Goal: Task Accomplishment & Management: Manage account settings

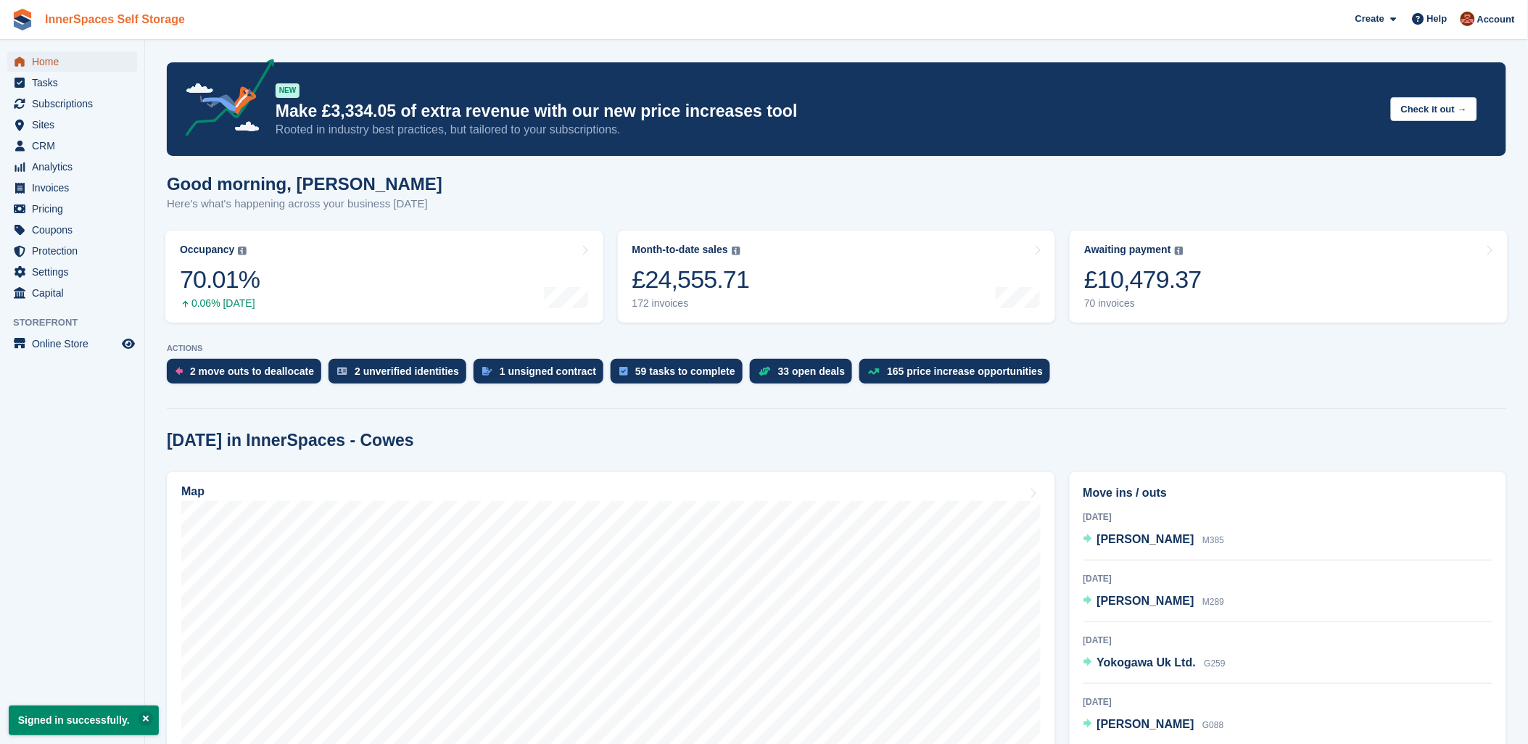
click at [46, 57] on span "Home" at bounding box center [75, 61] width 87 height 20
click at [39, 83] on span "Tasks" at bounding box center [75, 82] width 87 height 20
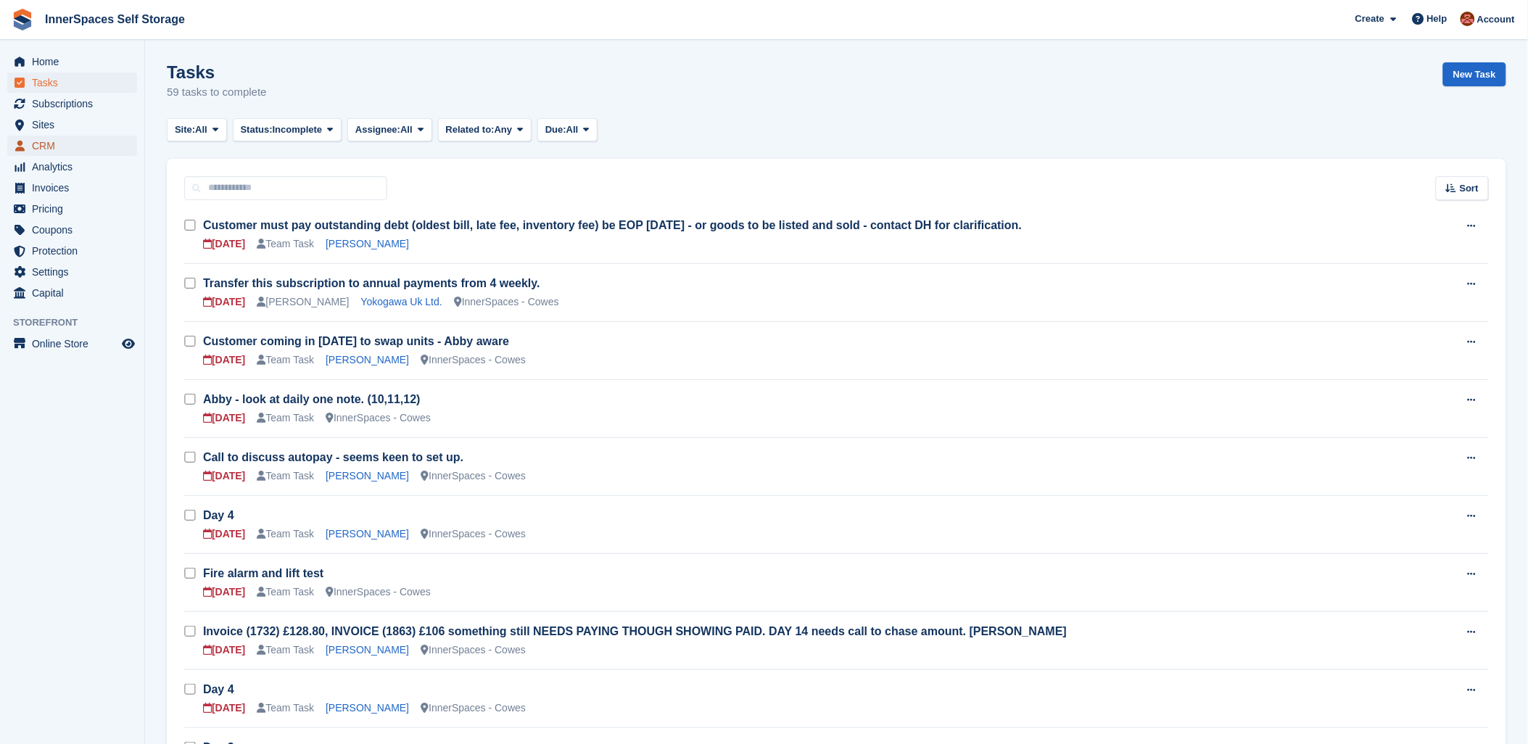
click at [45, 145] on span "CRM" at bounding box center [75, 146] width 87 height 20
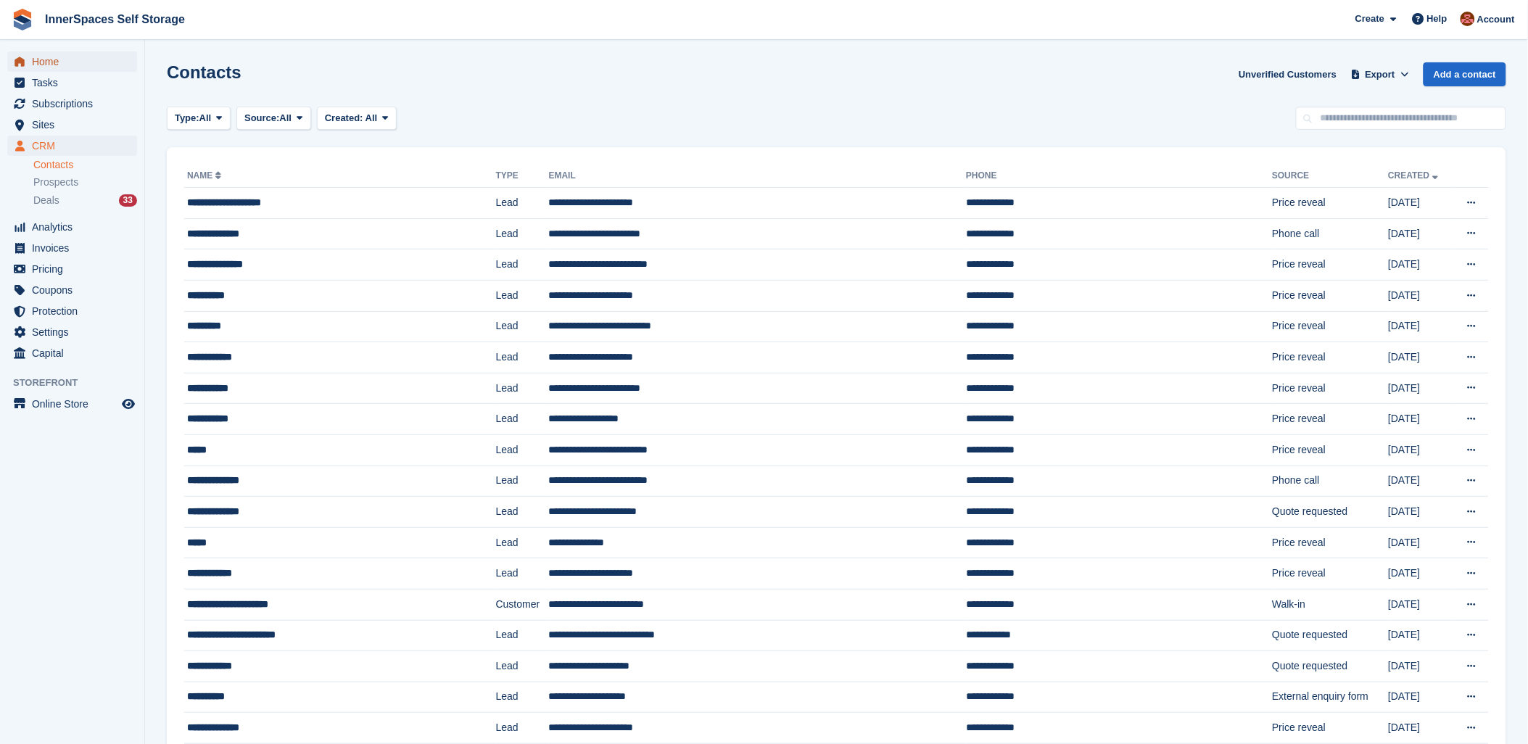
click at [48, 60] on span "Home" at bounding box center [75, 61] width 87 height 20
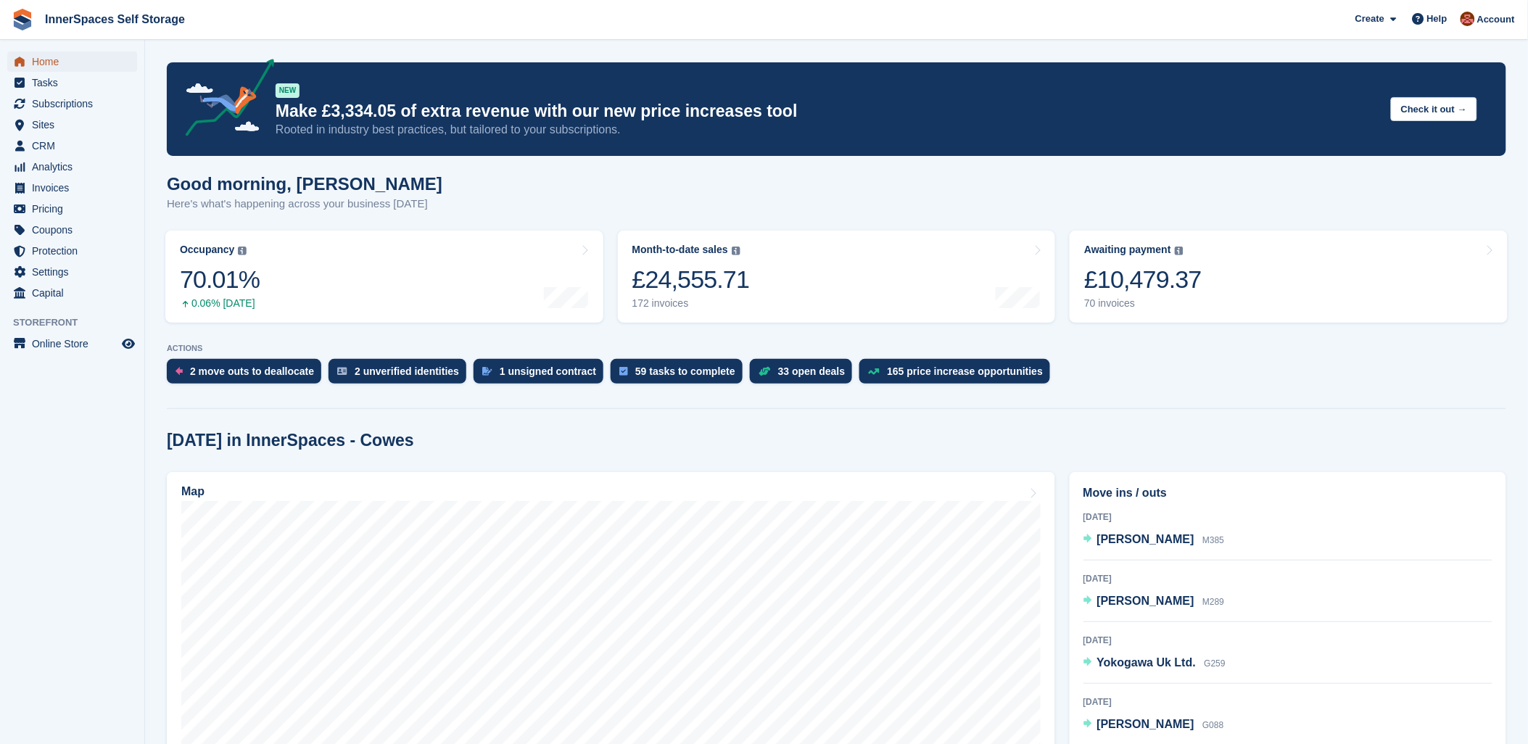
click at [46, 60] on span "Home" at bounding box center [75, 61] width 87 height 20
click at [34, 149] on span "CRM" at bounding box center [75, 146] width 87 height 20
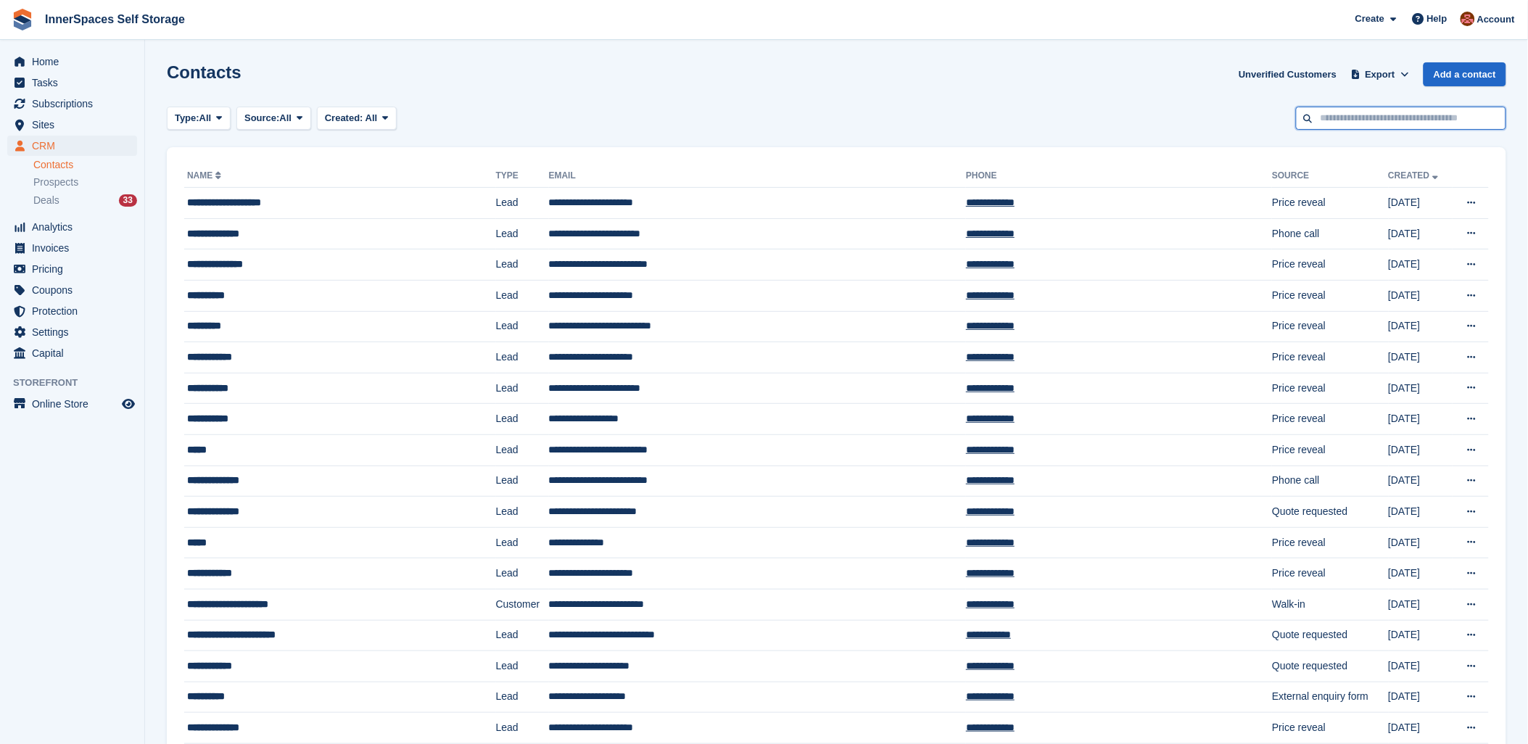
click at [1367, 120] on input "text" at bounding box center [1401, 119] width 210 height 24
type input "******"
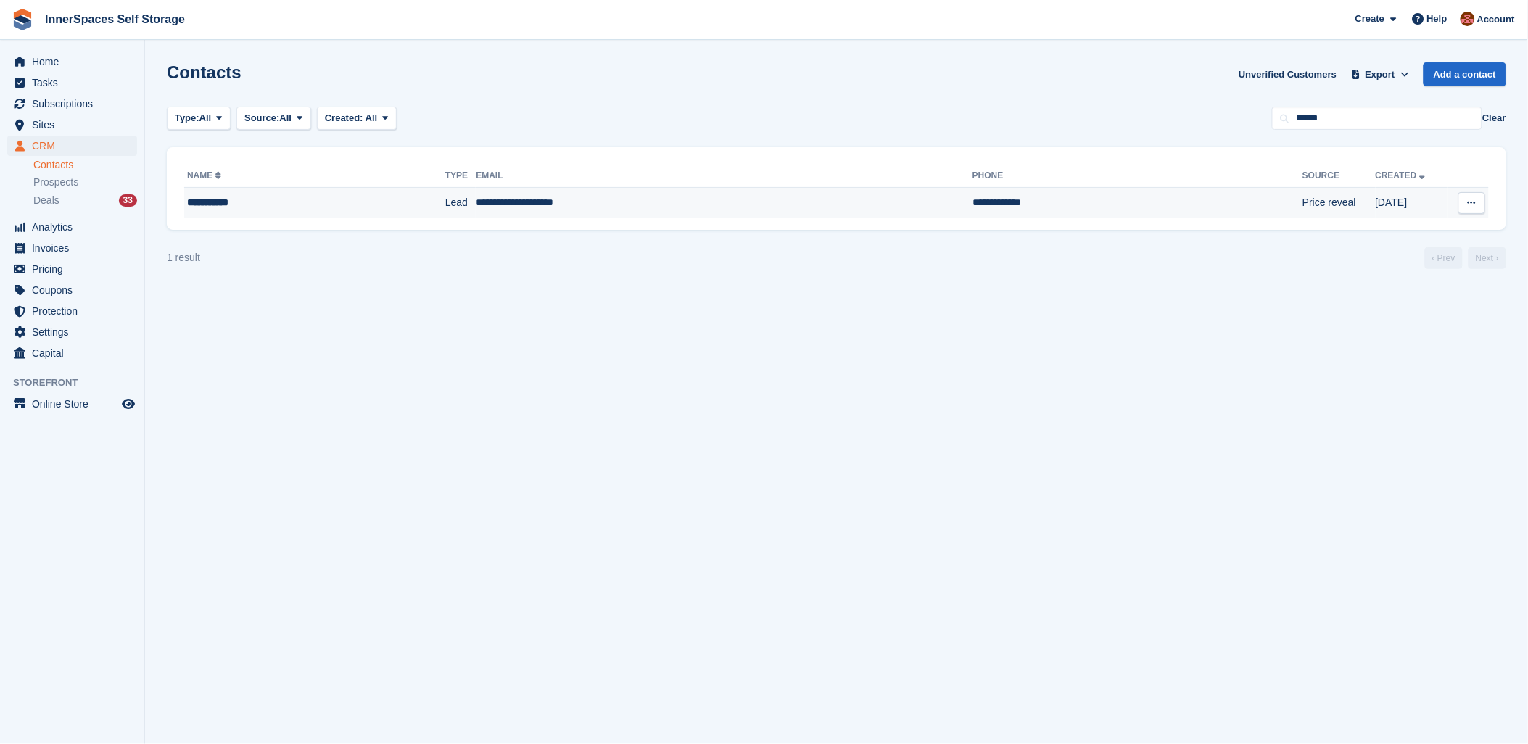
click at [276, 201] on div "**********" at bounding box center [281, 202] width 189 height 15
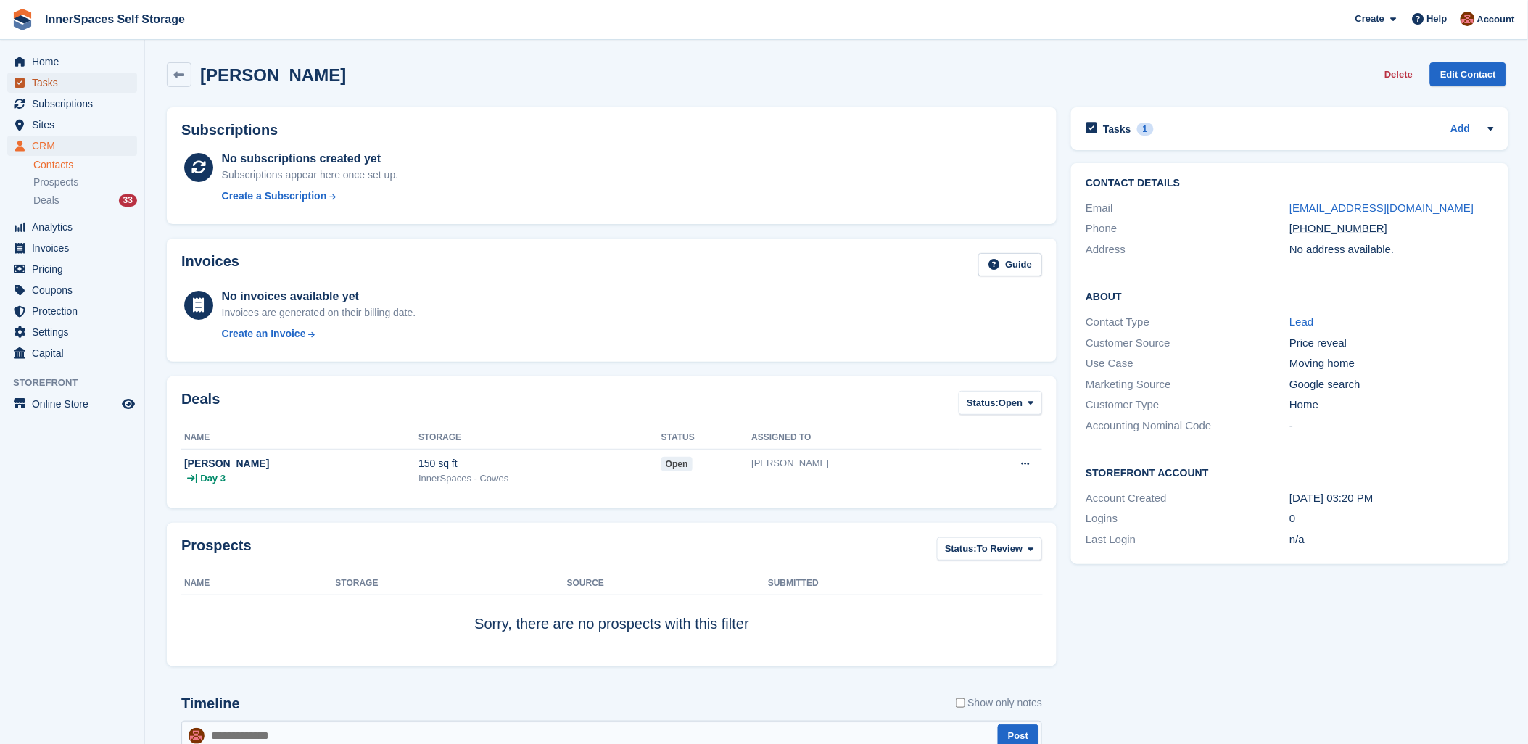
click at [33, 84] on span "Tasks" at bounding box center [75, 82] width 87 height 20
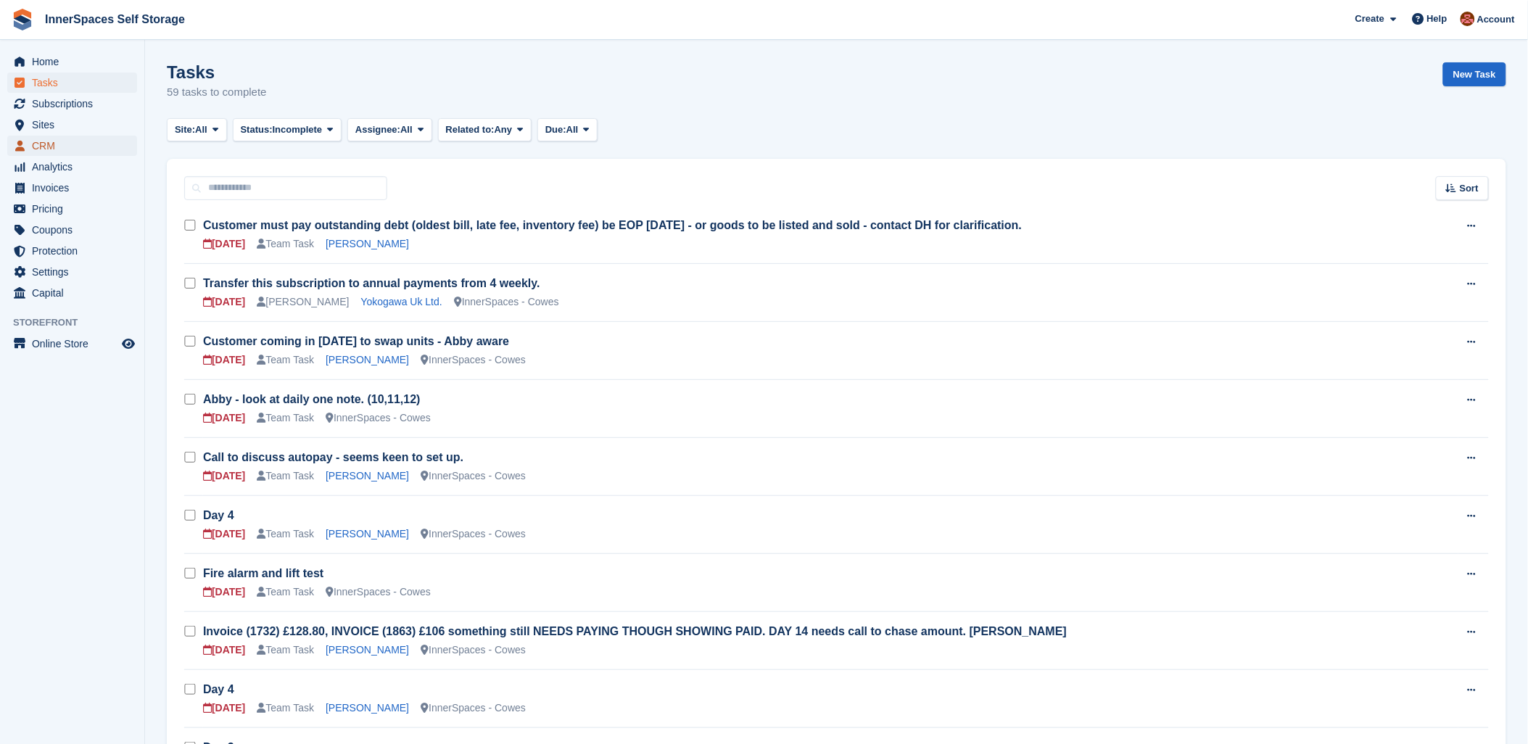
click at [47, 143] on span "CRM" at bounding box center [75, 146] width 87 height 20
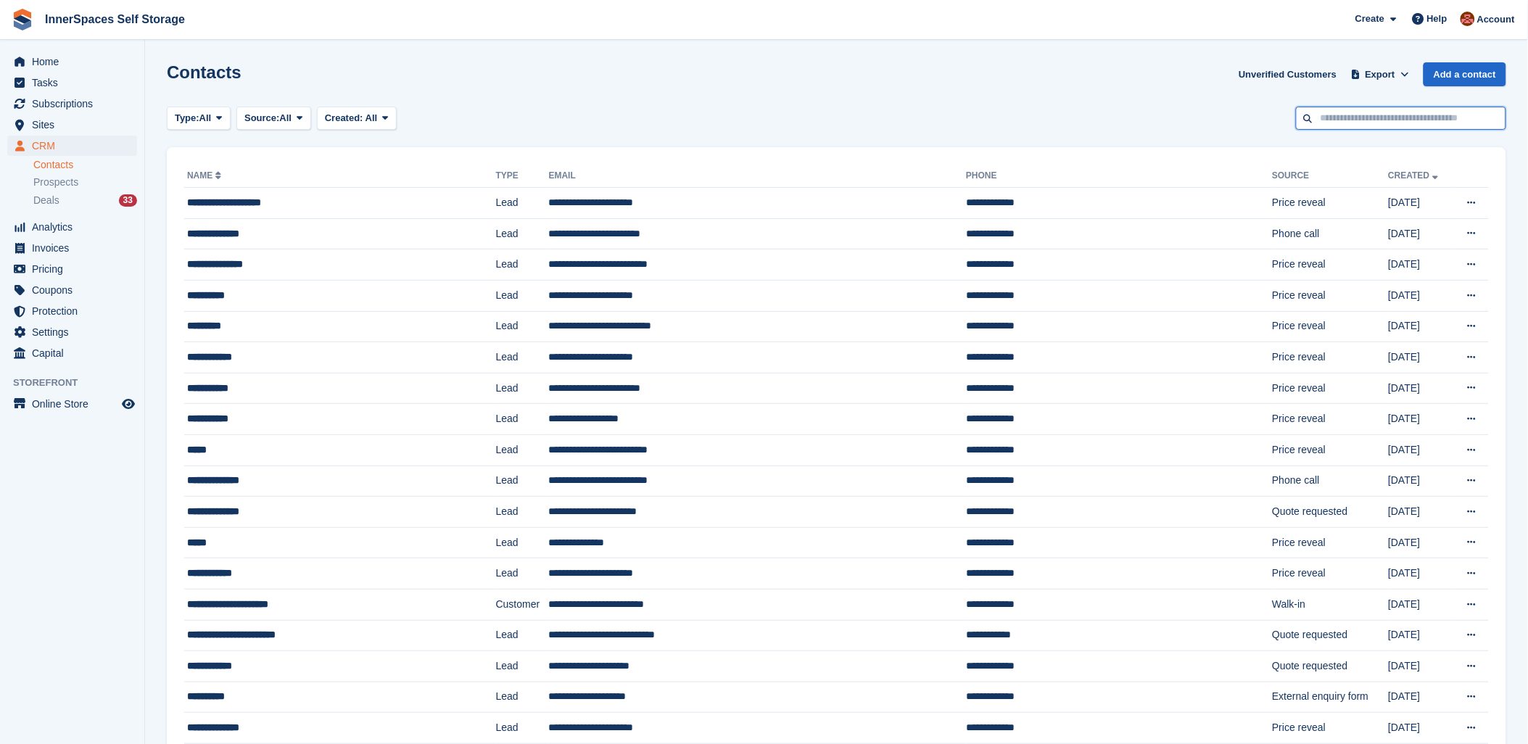
click at [1401, 114] on input "text" at bounding box center [1401, 119] width 210 height 24
type input "******"
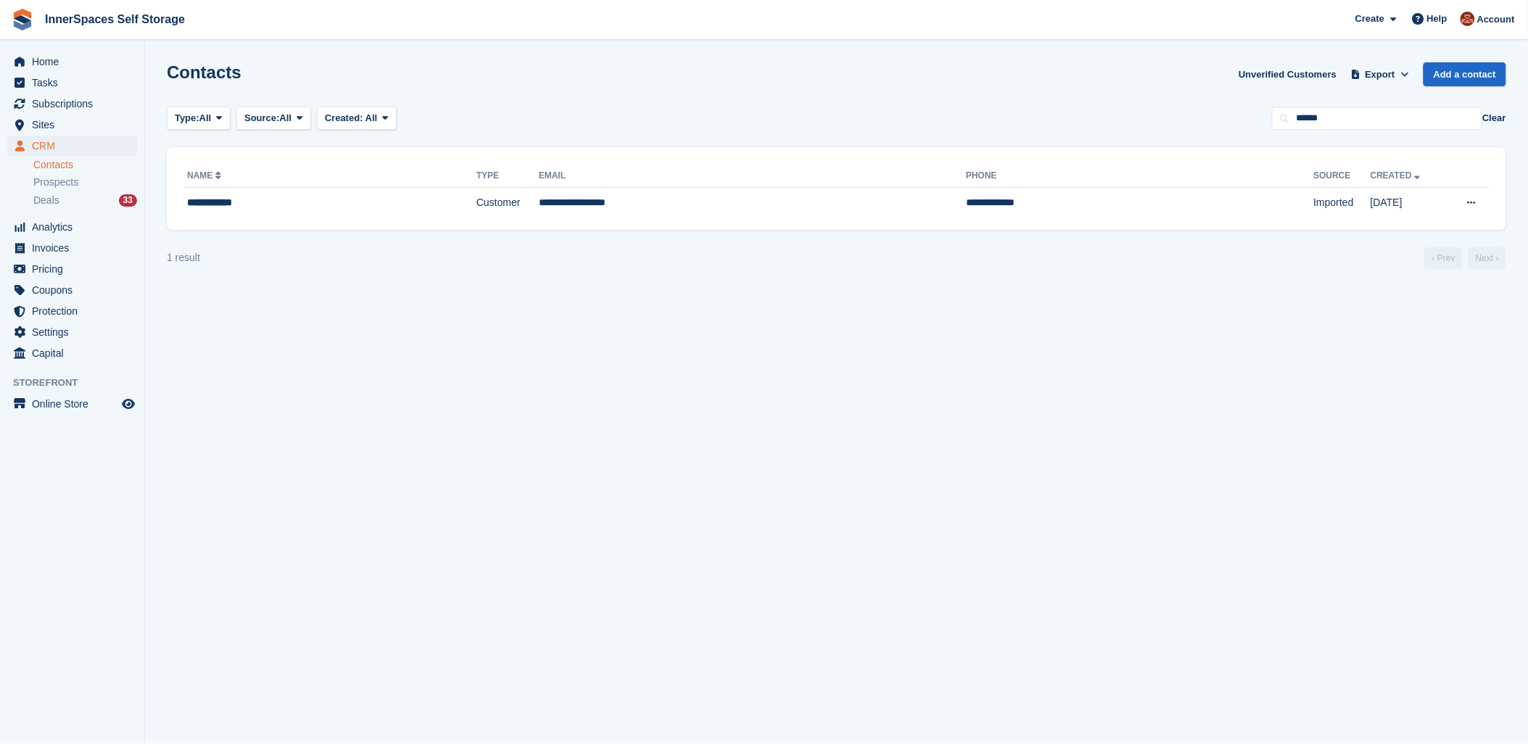
click at [251, 185] on th "Name" at bounding box center [330, 176] width 292 height 23
drag, startPoint x: 245, startPoint y: 197, endPoint x: 257, endPoint y: 202, distance: 13.1
click at [244, 198] on div "**********" at bounding box center [288, 202] width 203 height 15
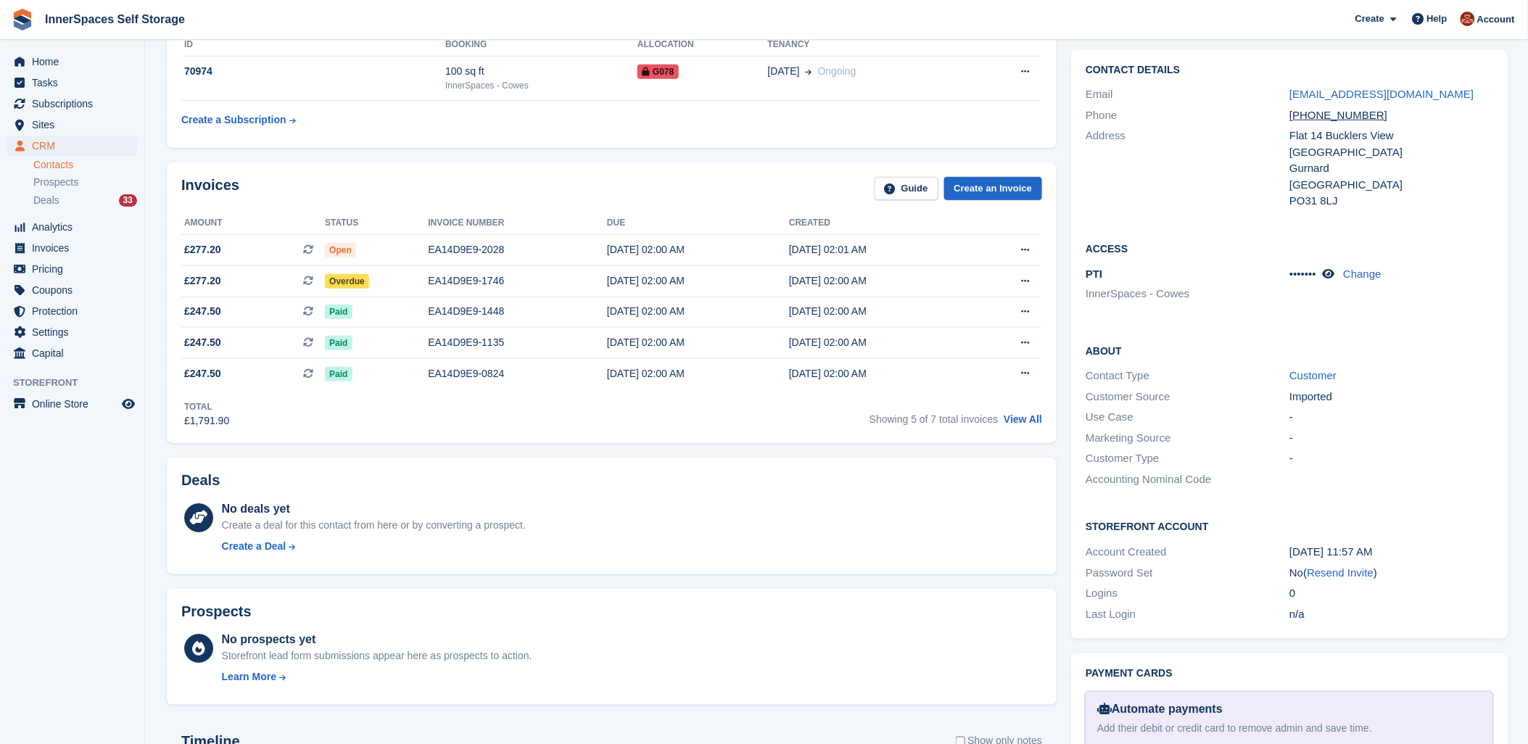
scroll to position [107, 0]
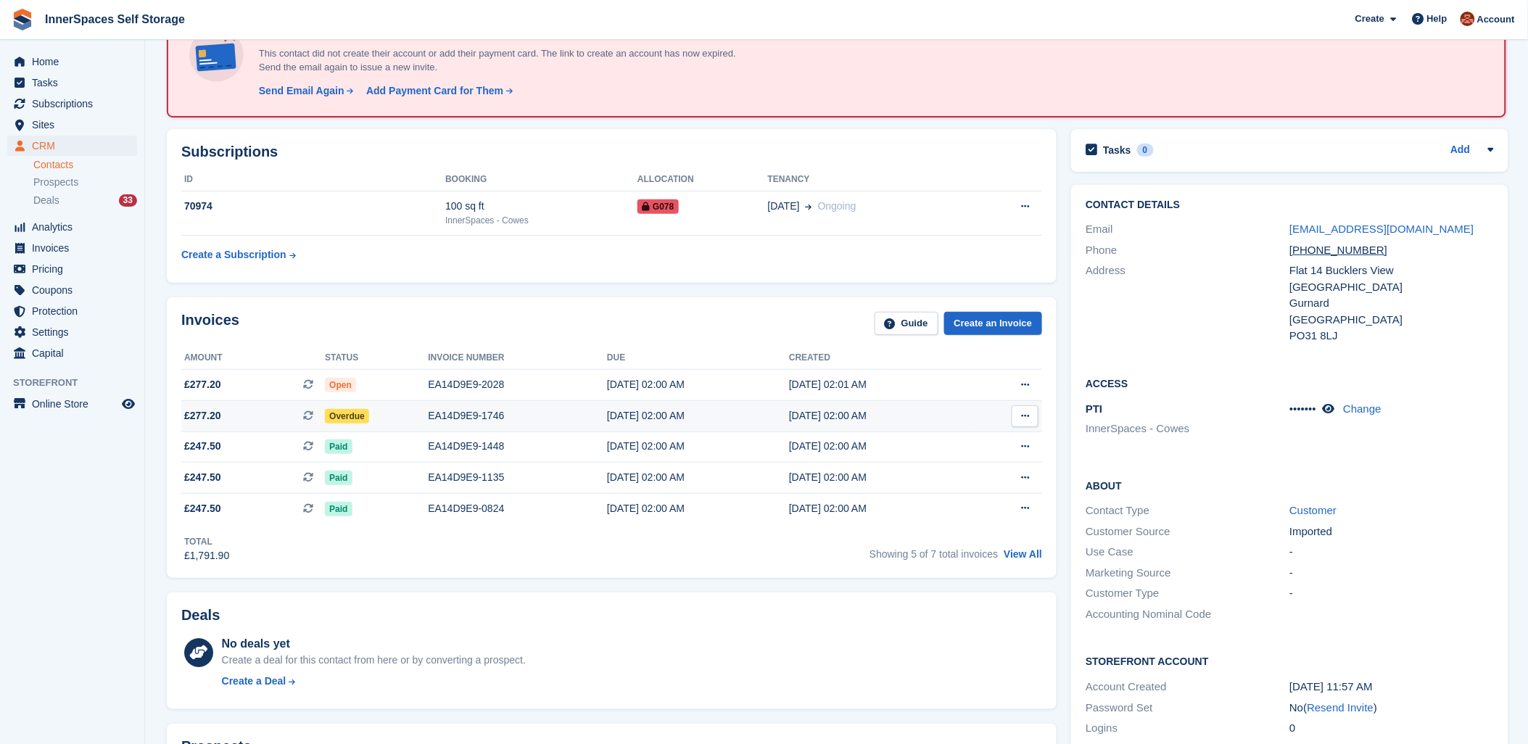
click at [452, 418] on div "EA14D9E9-1746" at bounding box center [517, 415] width 179 height 15
click at [452, 414] on div "EA14D9E9-1746" at bounding box center [517, 415] width 179 height 15
click at [446, 417] on div "EA14D9E9-1746" at bounding box center [517, 415] width 179 height 15
click at [586, 410] on div "EA14D9E9-1746" at bounding box center [517, 415] width 179 height 15
